Goal: Use online tool/utility: Utilize a website feature to perform a specific function

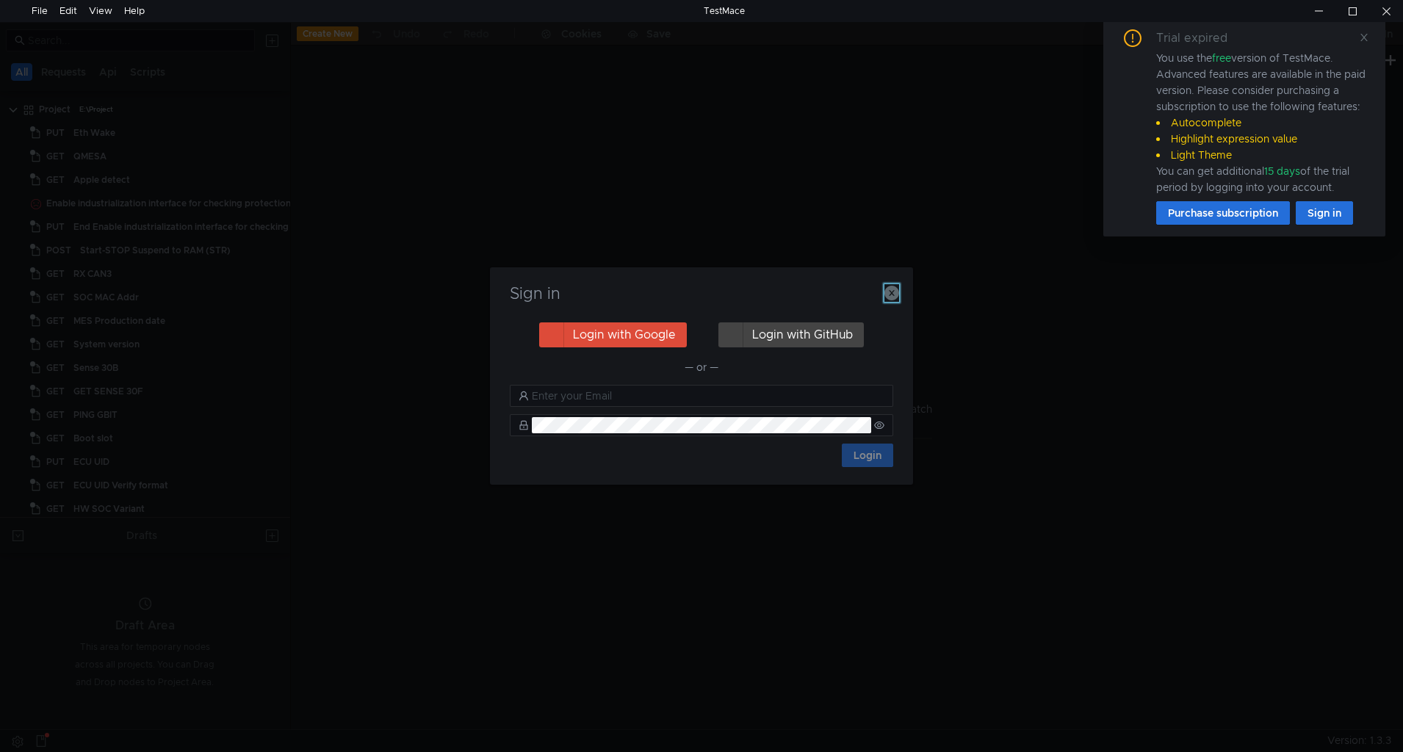
click at [884, 295] on icon "button" at bounding box center [891, 293] width 15 height 15
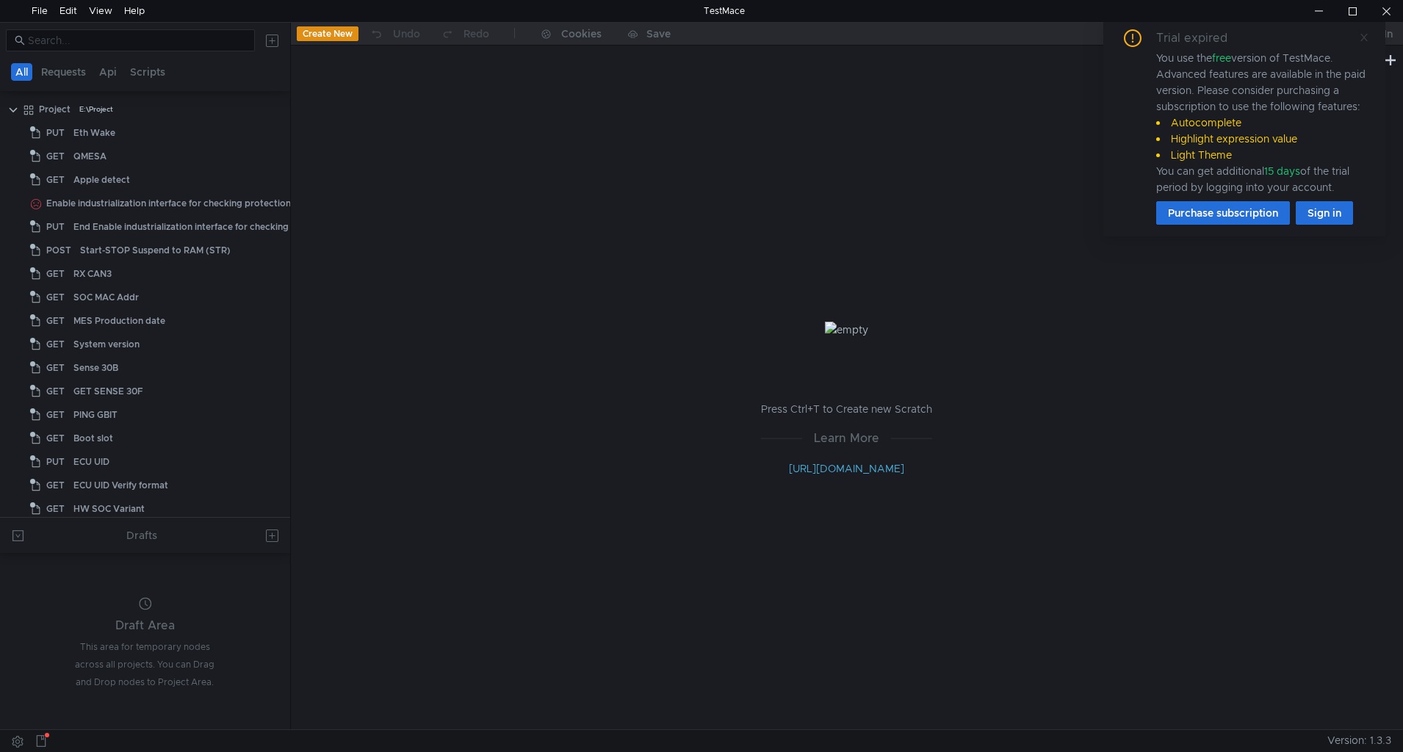
click at [1365, 31] on span at bounding box center [1364, 37] width 10 height 13
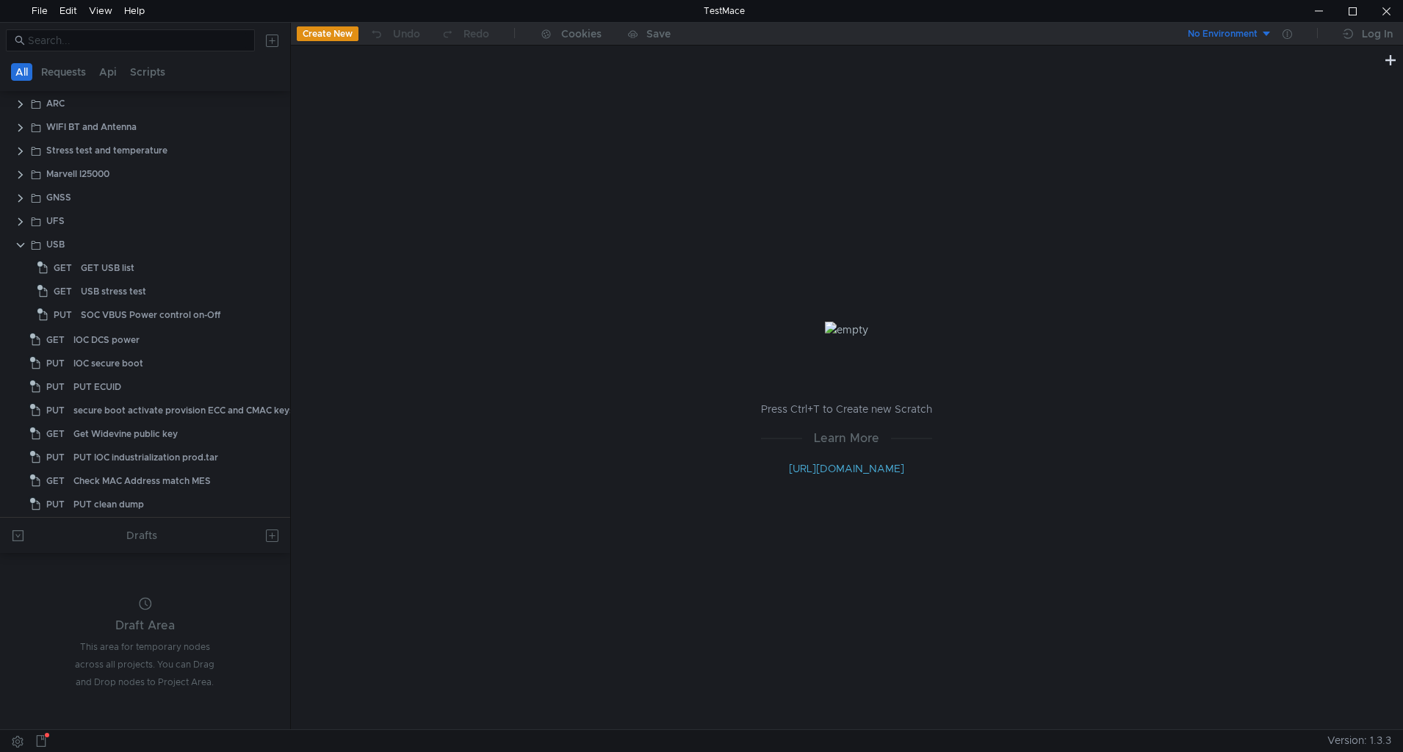
scroll to position [549, 0]
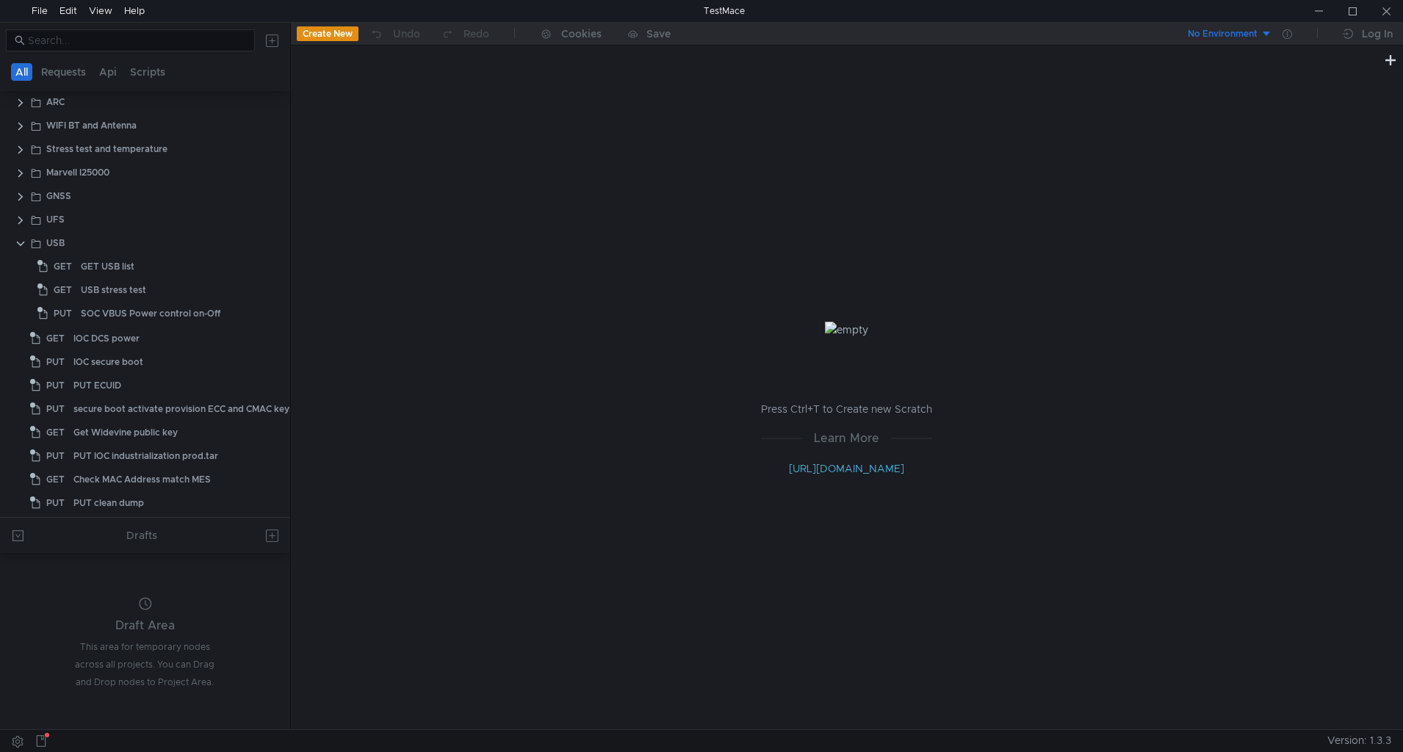
click at [836, 718] on div "Press Ctrl+T to Create new Scratch Learn More [URL][DOMAIN_NAME]" at bounding box center [847, 399] width 1112 height 660
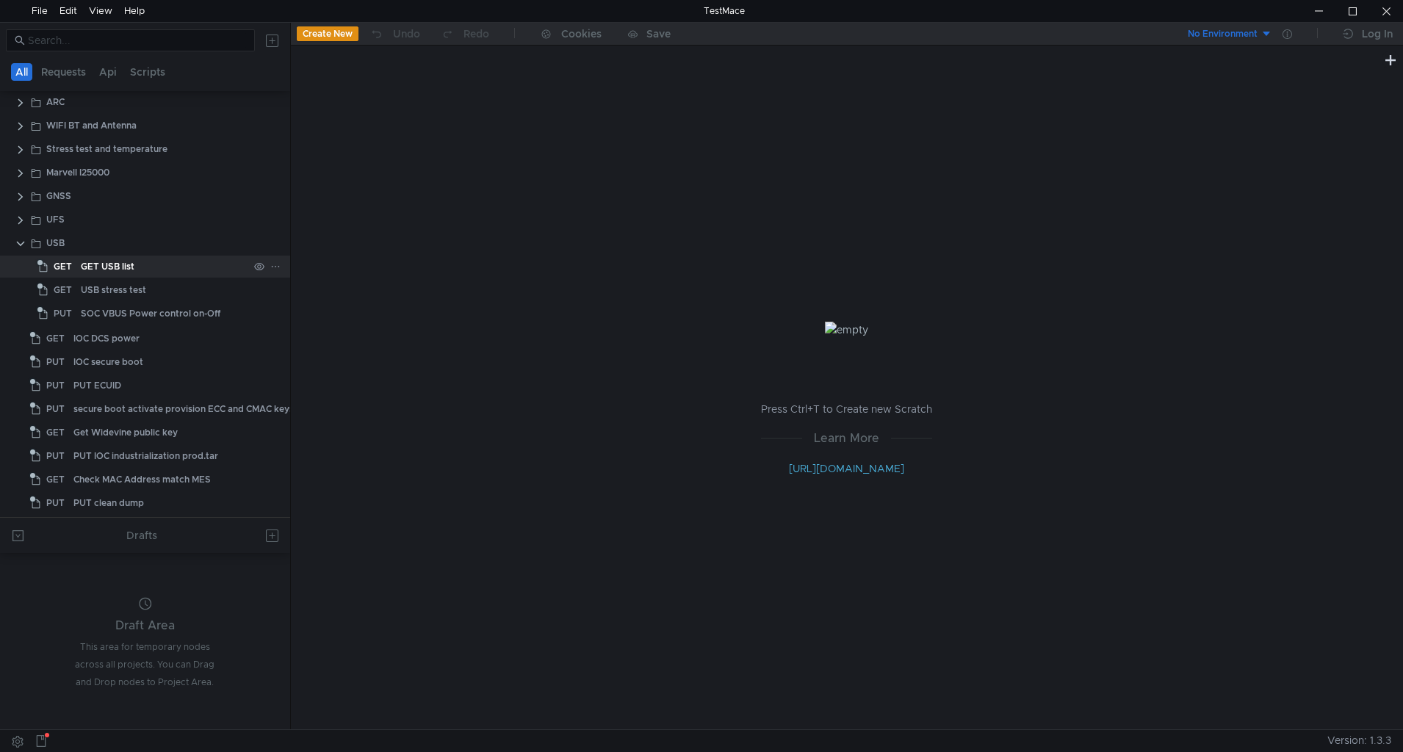
click at [77, 261] on app-tree-icon "GET" at bounding box center [58, 267] width 43 height 22
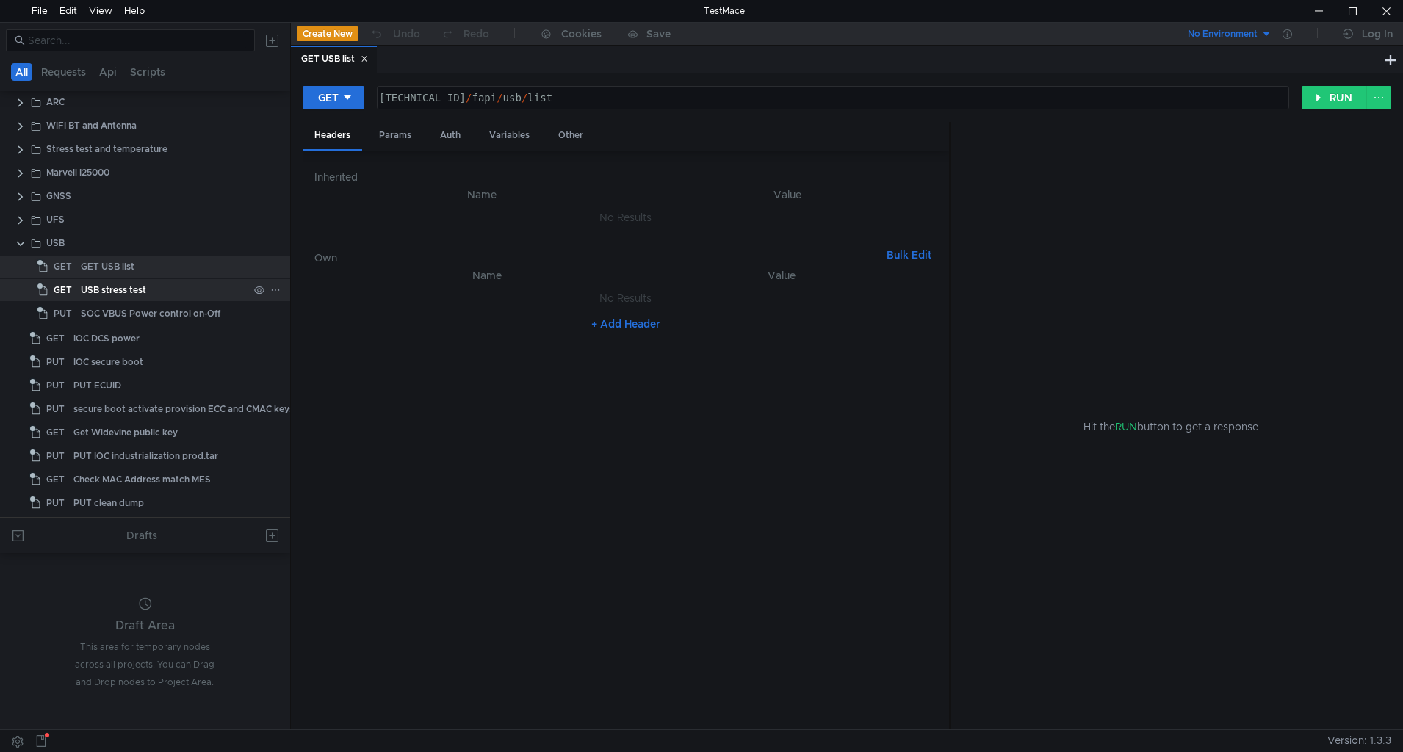
click at [126, 286] on div "USB stress test" at bounding box center [113, 290] width 65 height 22
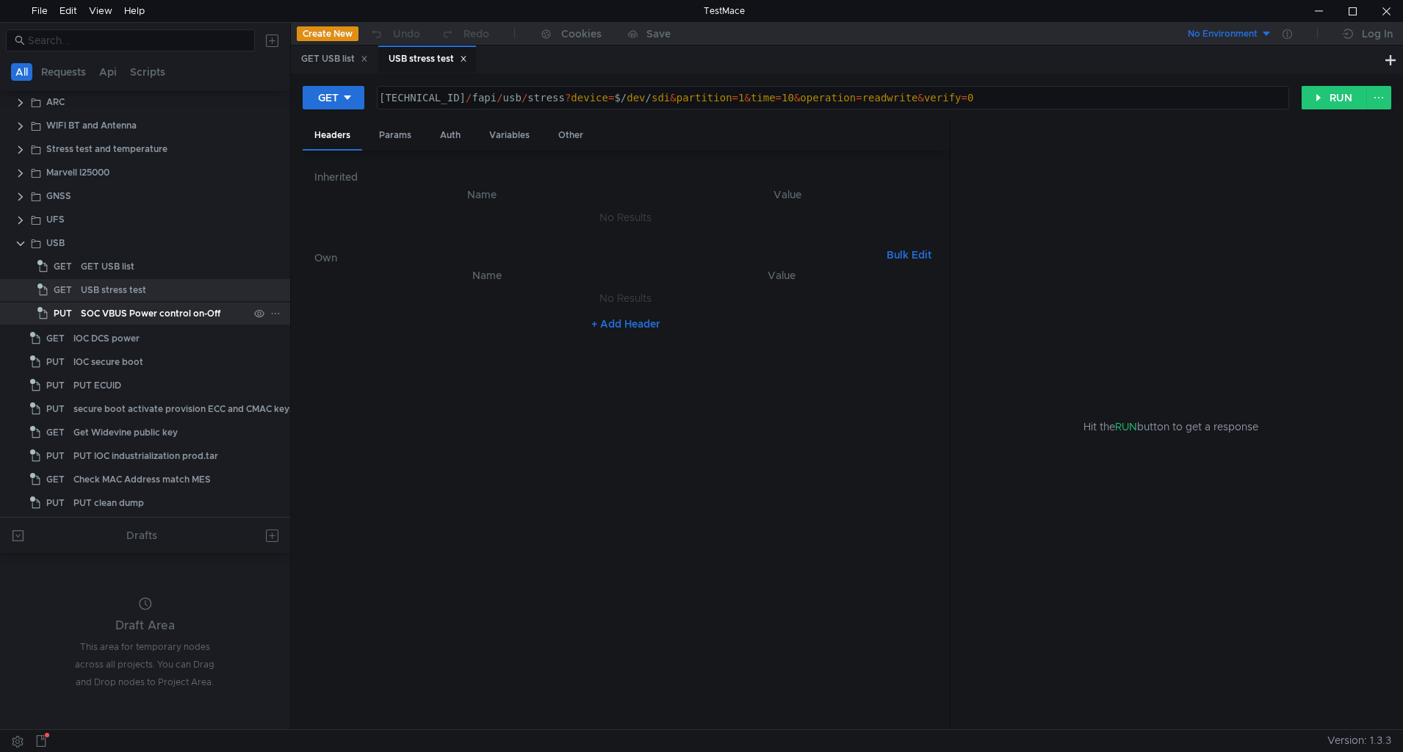
click at [126, 315] on div "SOC VBUS Power control on-Off" at bounding box center [151, 314] width 140 height 22
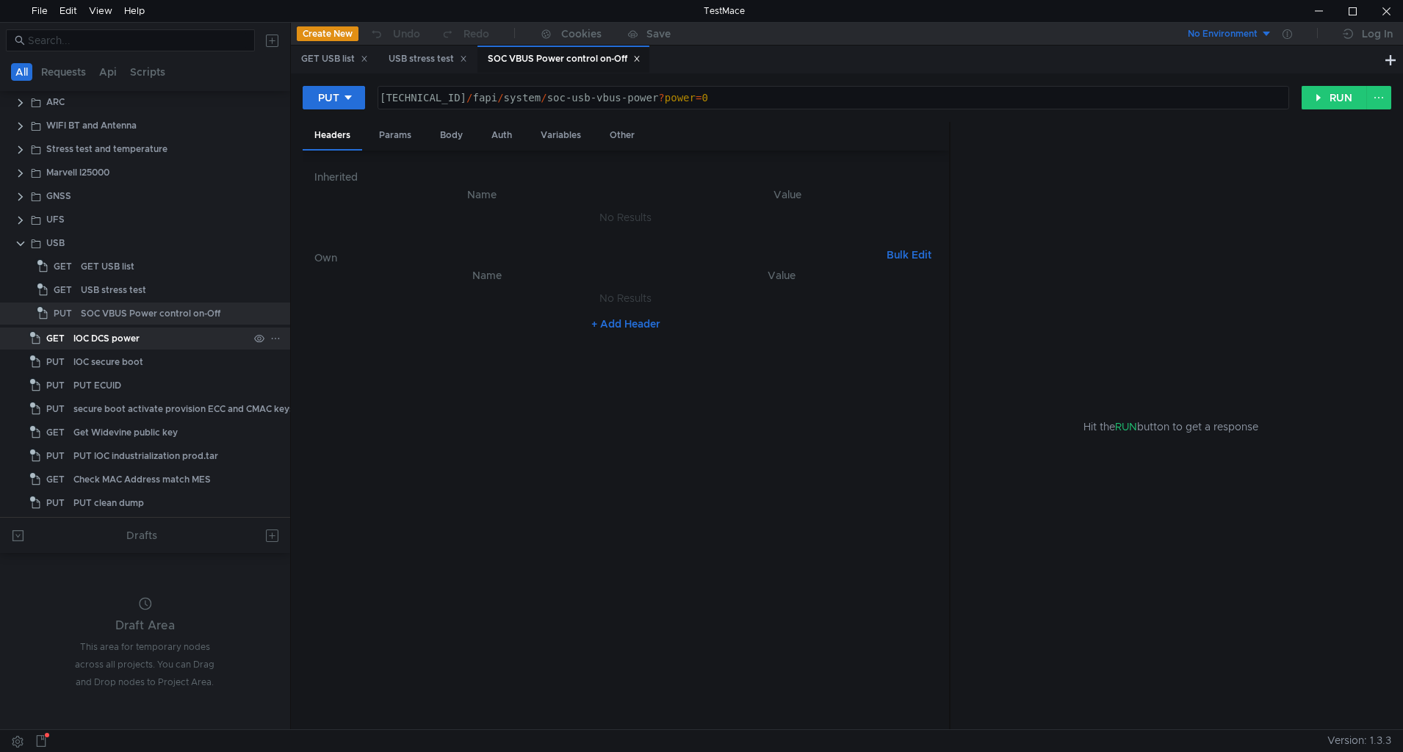
click at [116, 343] on div "IOC DCS power" at bounding box center [106, 339] width 66 height 22
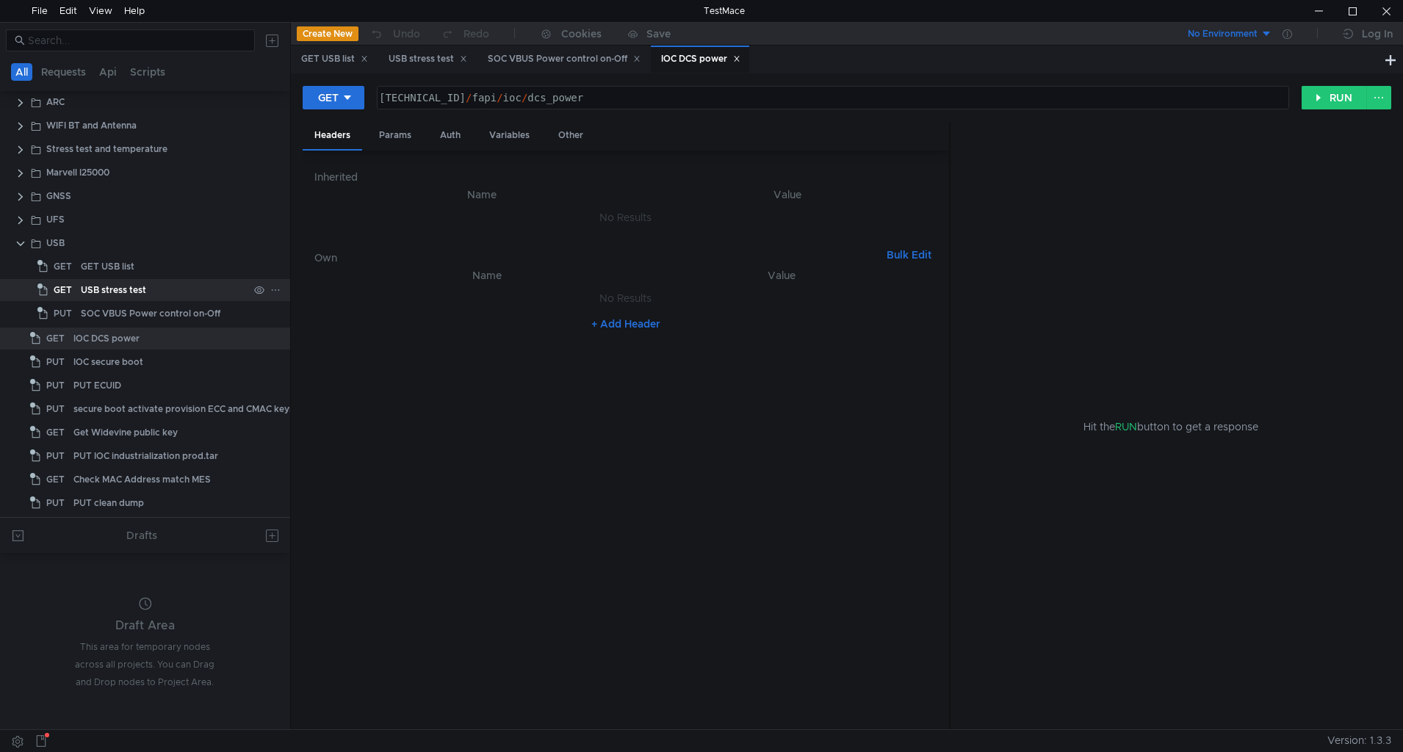
scroll to position [0, 0]
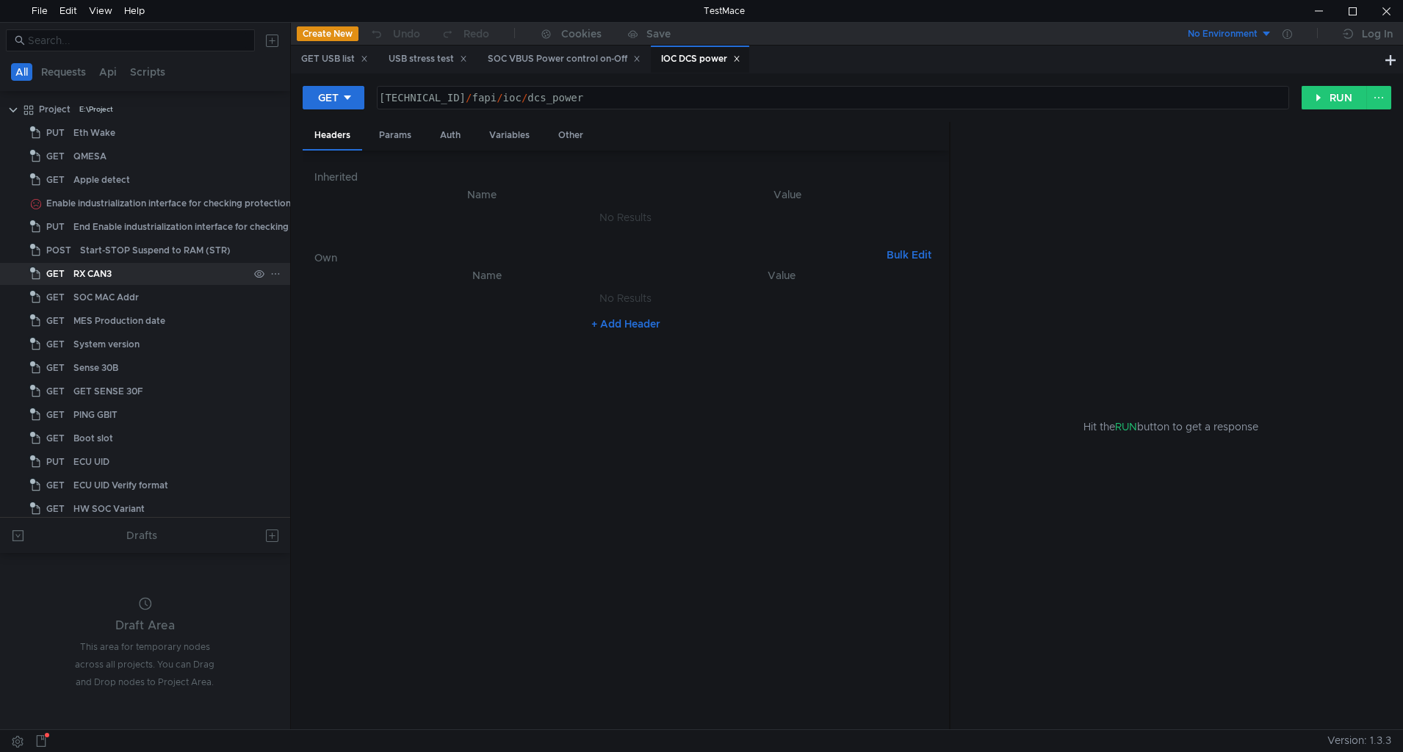
click at [99, 278] on div "RX CAN3" at bounding box center [92, 274] width 38 height 22
click at [574, 259] on h6 "Own" at bounding box center [597, 258] width 566 height 18
click at [89, 133] on div "Eth Wake" at bounding box center [94, 133] width 42 height 22
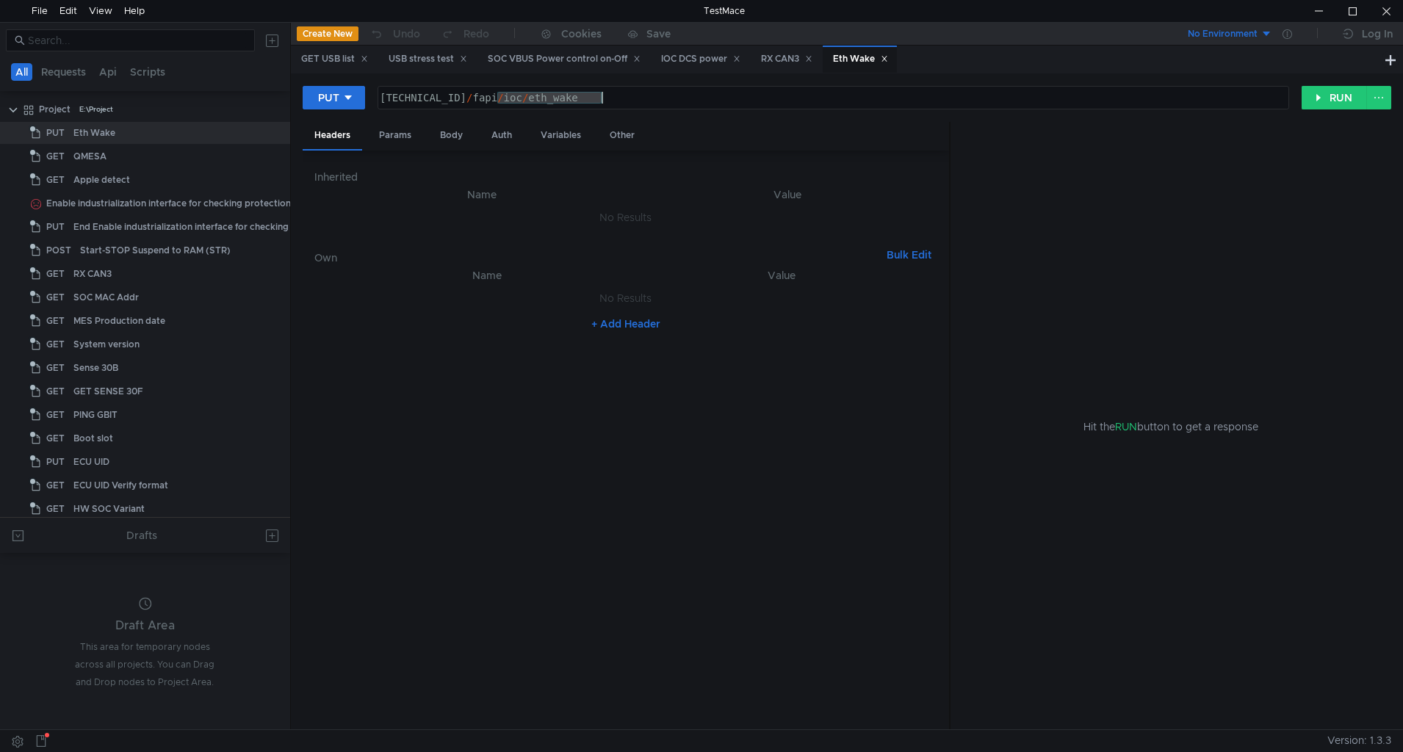
drag, startPoint x: 497, startPoint y: 97, endPoint x: 739, endPoint y: 89, distance: 241.8
click at [739, 89] on div "[TECHNICAL_ID] / fapi / ioc / eth_wake" at bounding box center [833, 98] width 910 height 22
paste textarea "ram/qmesa?secs=120"
type textarea "[TECHNICAL_ID]/fapi/ram/qmesa?secs=120"
click at [308, 93] on button "PUT" at bounding box center [334, 98] width 62 height 24
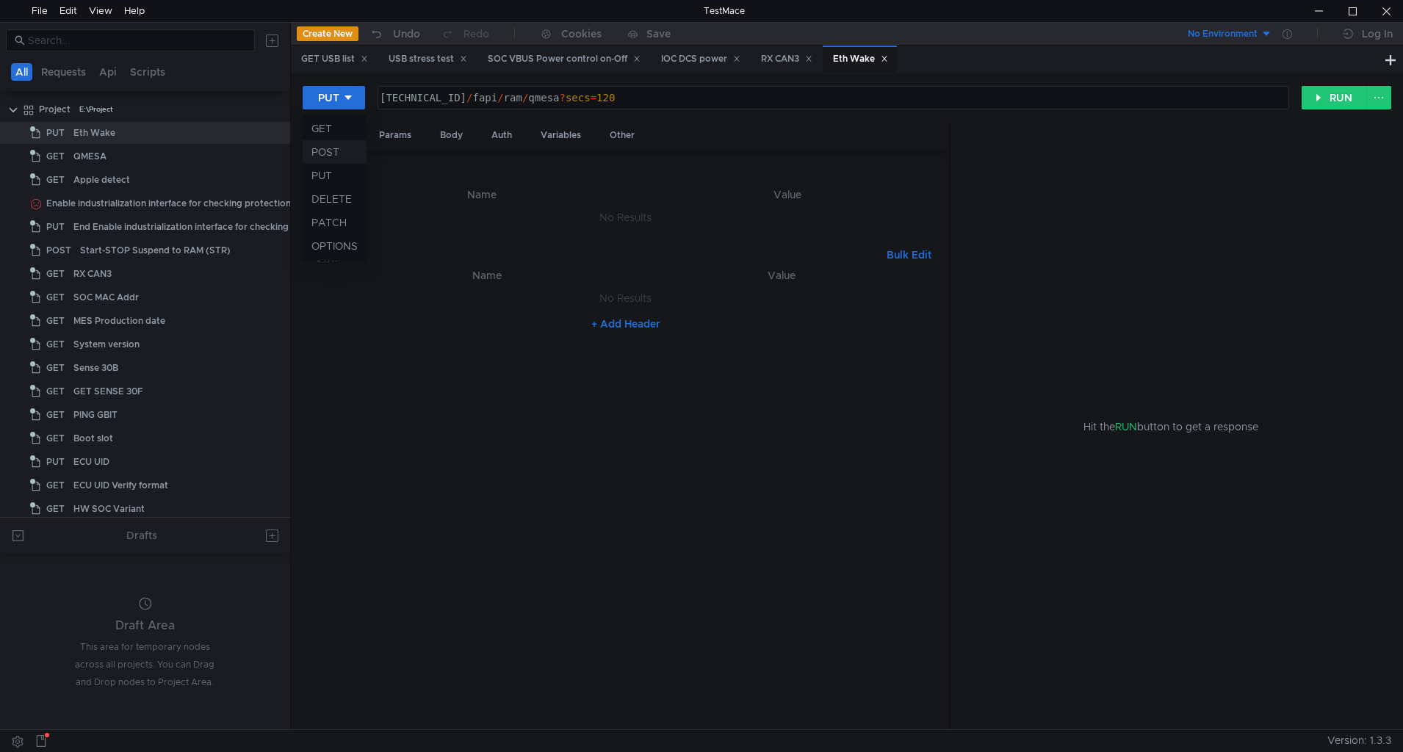
click at [332, 148] on li "POST" at bounding box center [335, 152] width 64 height 24
click at [1333, 104] on button "RUN" at bounding box center [1334, 98] width 65 height 24
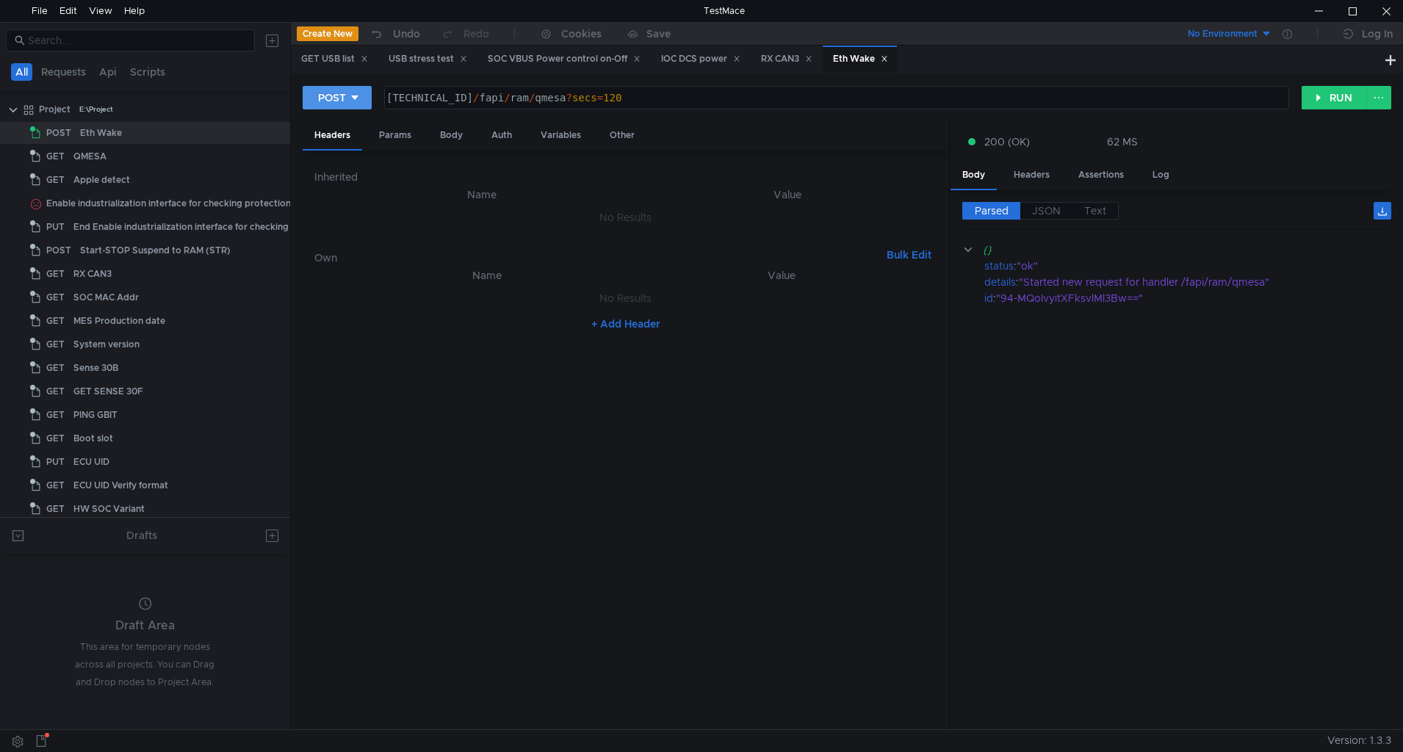
click at [350, 91] on div at bounding box center [355, 98] width 10 height 16
click at [333, 127] on li "GET" at bounding box center [337, 129] width 69 height 24
click at [1306, 107] on button "RUN" at bounding box center [1334, 98] width 65 height 24
